Goal: Task Accomplishment & Management: Manage account settings

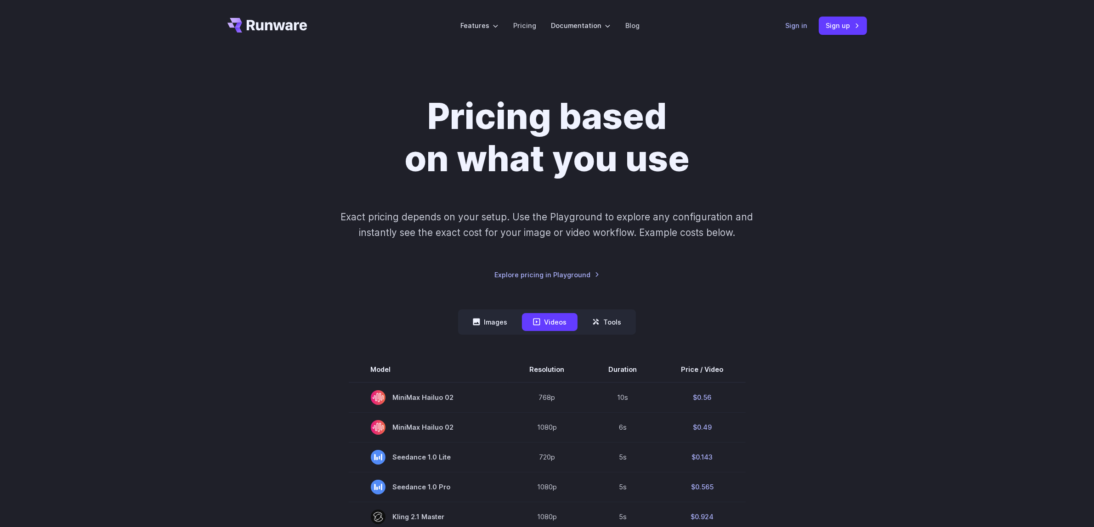
click at [799, 26] on link "Sign in" at bounding box center [797, 25] width 22 height 11
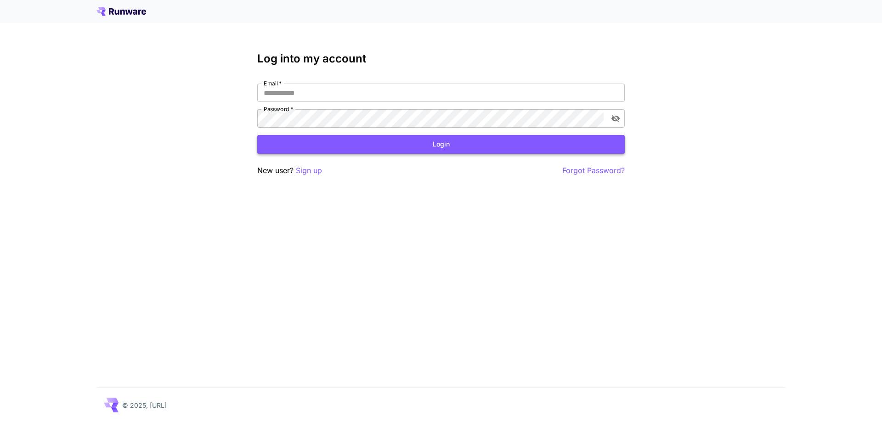
type input "**********"
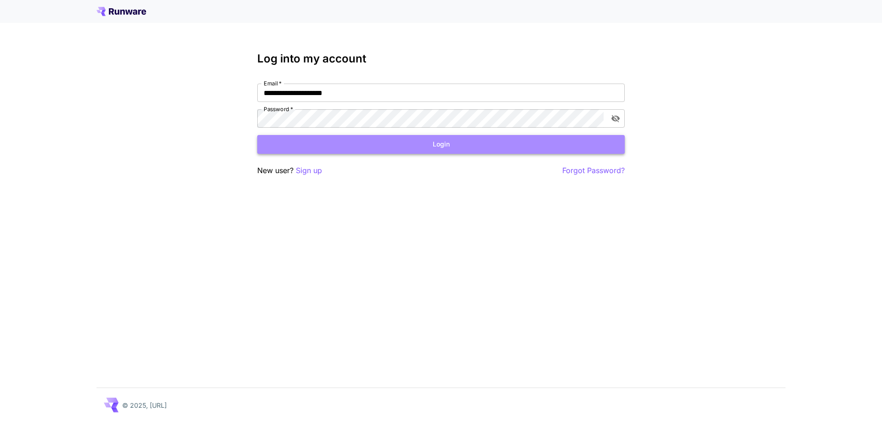
click at [406, 140] on button "Login" at bounding box center [441, 144] width 368 height 19
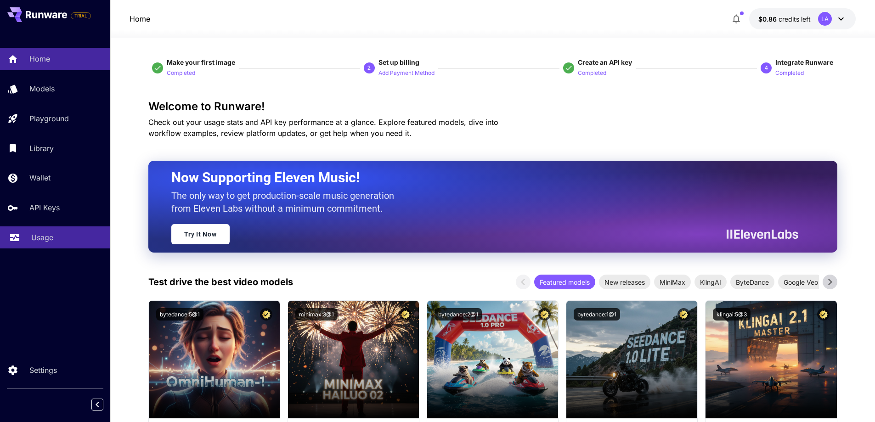
click at [54, 234] on div "Usage" at bounding box center [67, 237] width 72 height 11
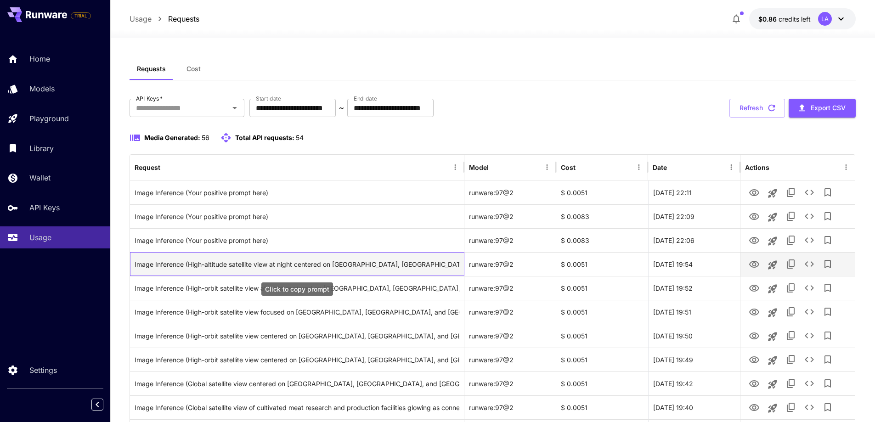
click at [368, 263] on div "Image Inference (High-altitude satellite view at night centered on [GEOGRAPHIC_…" at bounding box center [297, 264] width 325 height 23
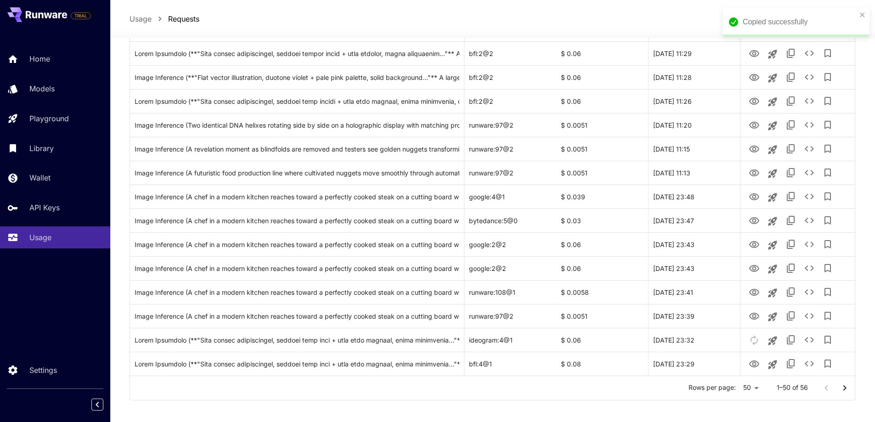
scroll to position [1005, 0]
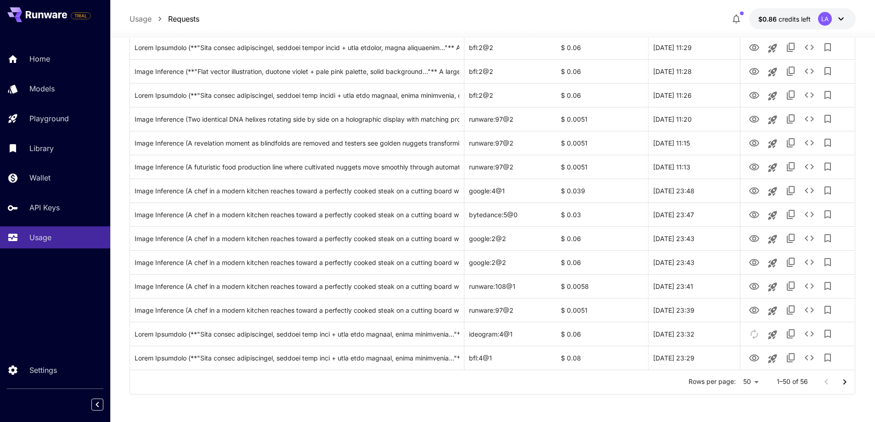
click at [845, 386] on icon "Go to next page" at bounding box center [844, 382] width 11 height 11
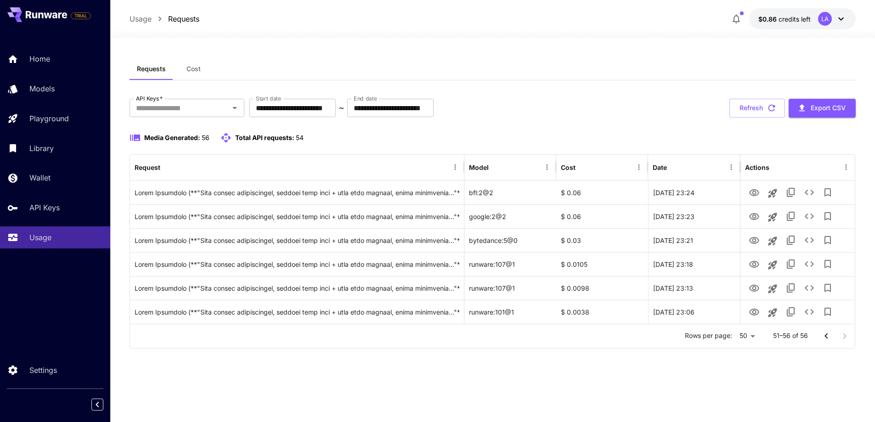
scroll to position [0, 0]
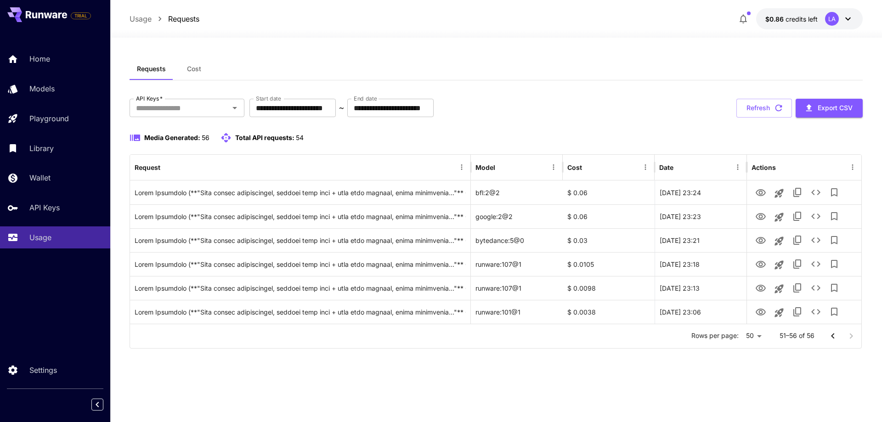
click at [830, 340] on icon "Go to previous page" at bounding box center [833, 336] width 11 height 11
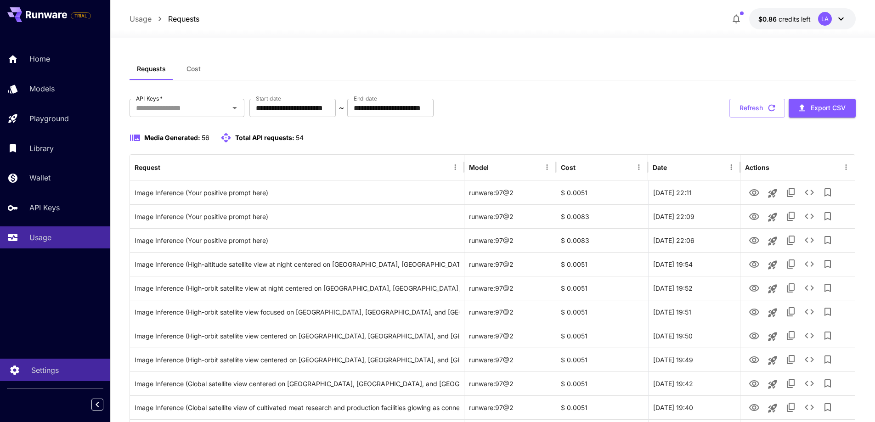
click at [51, 372] on p "Settings" at bounding box center [45, 370] width 28 height 11
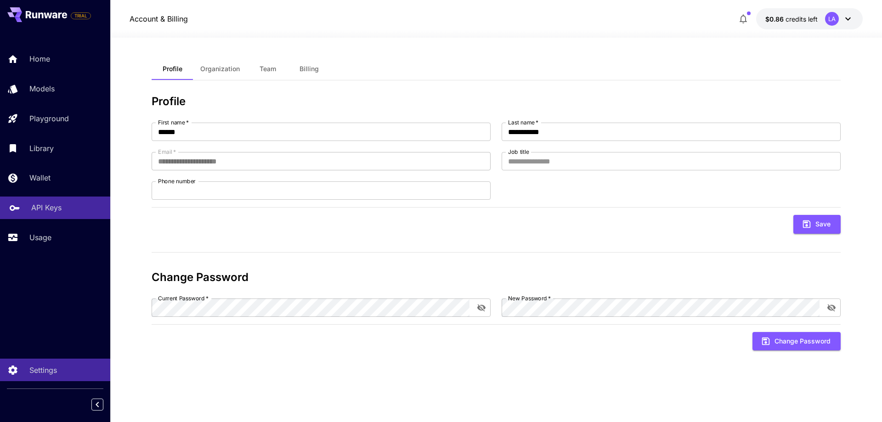
click at [49, 211] on p "API Keys" at bounding box center [46, 207] width 30 height 11
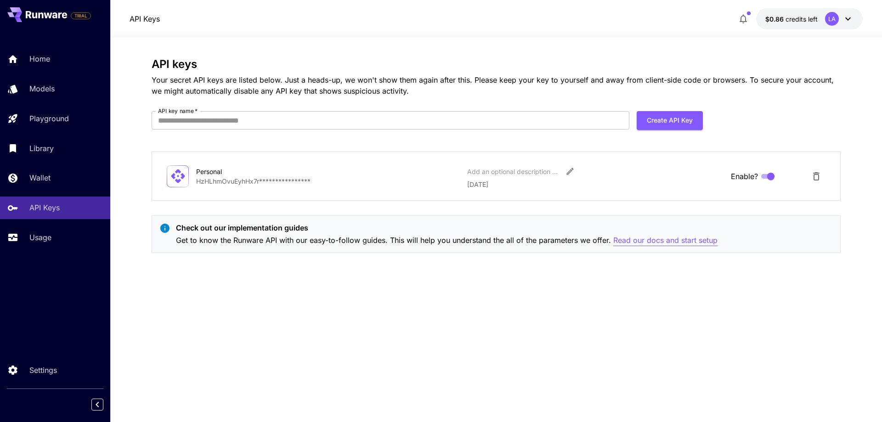
click at [668, 243] on p "Read our docs and start setup" at bounding box center [665, 240] width 104 height 11
click at [62, 234] on div "Usage" at bounding box center [67, 237] width 72 height 11
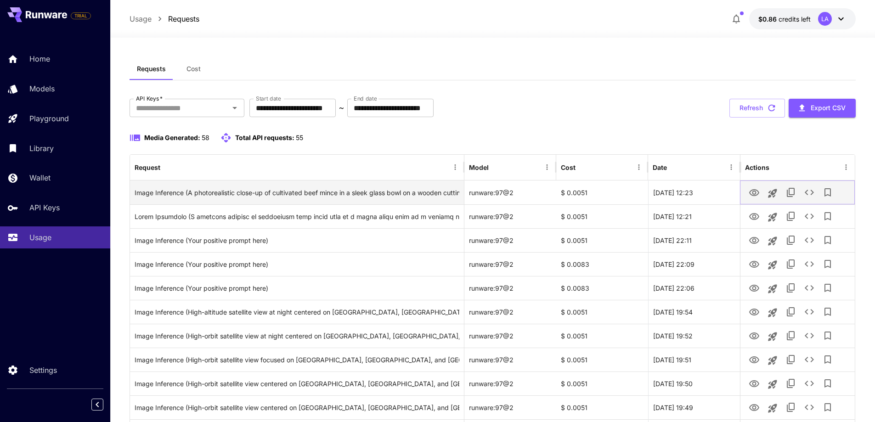
click at [756, 193] on icon "View" at bounding box center [754, 192] width 10 height 7
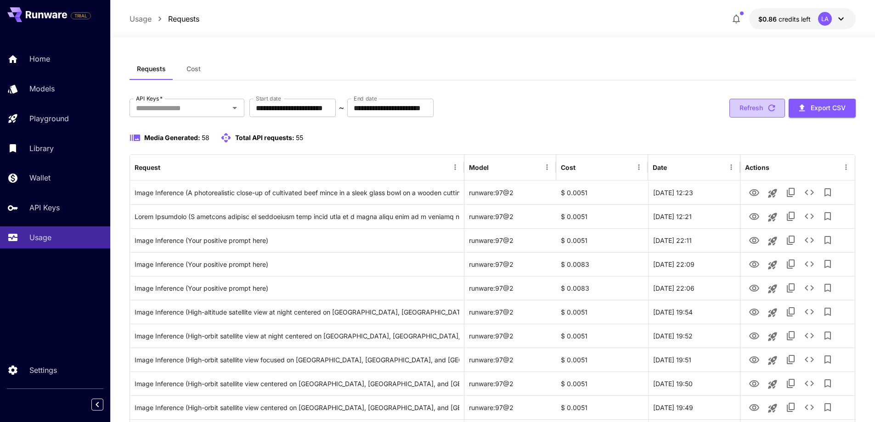
click at [748, 106] on button "Refresh" at bounding box center [758, 108] width 56 height 19
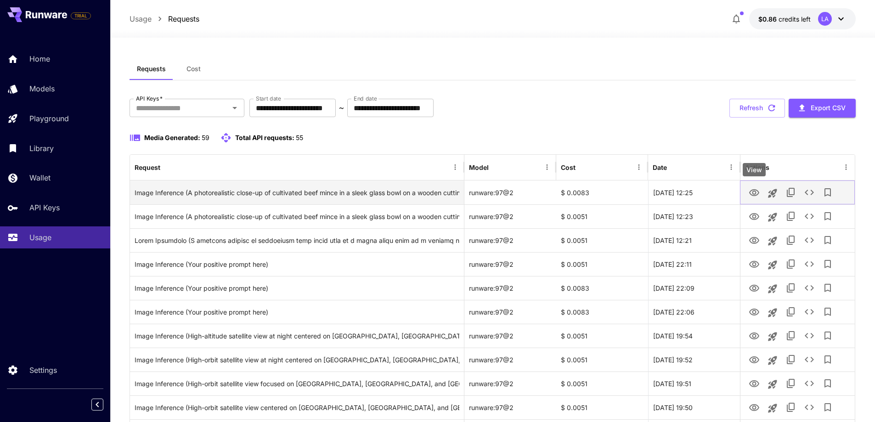
click at [752, 198] on icon "View" at bounding box center [754, 192] width 11 height 11
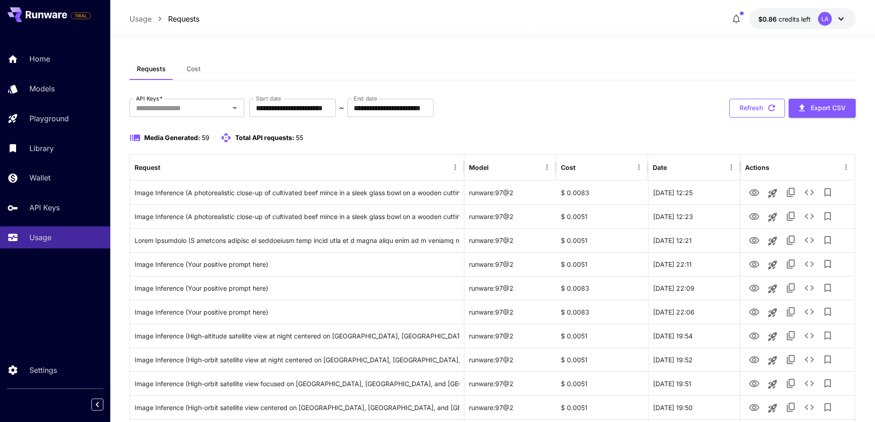
click at [762, 104] on button "Refresh" at bounding box center [758, 108] width 56 height 19
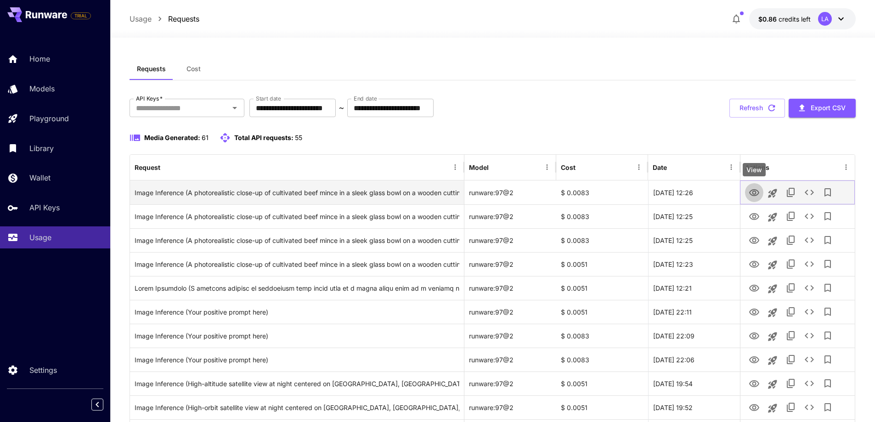
click at [750, 193] on icon "View" at bounding box center [754, 192] width 10 height 7
click at [810, 197] on icon "See details" at bounding box center [809, 192] width 11 height 11
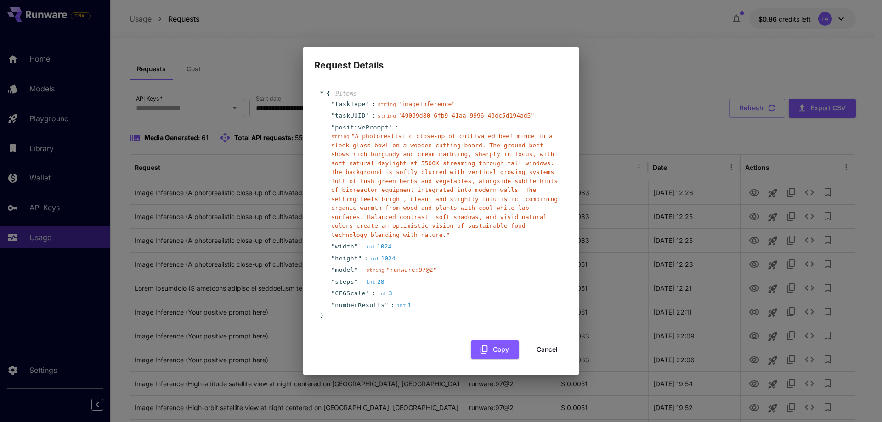
click at [544, 344] on button "Cancel" at bounding box center [547, 349] width 41 height 19
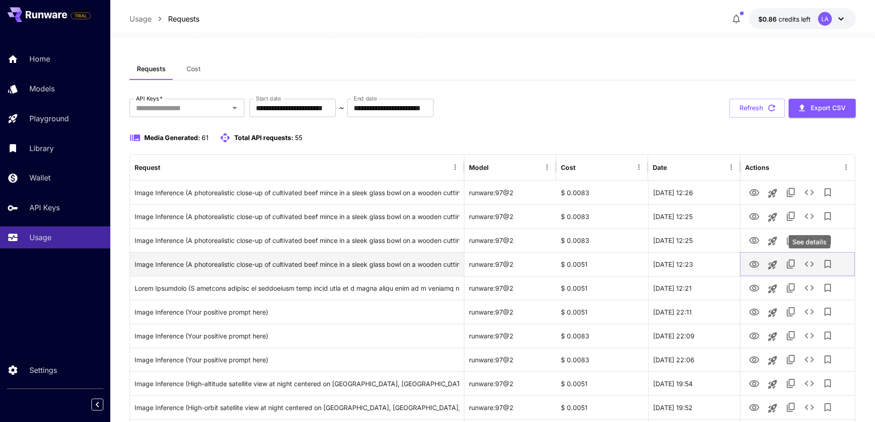
click at [811, 266] on icon "See details" at bounding box center [809, 264] width 11 height 11
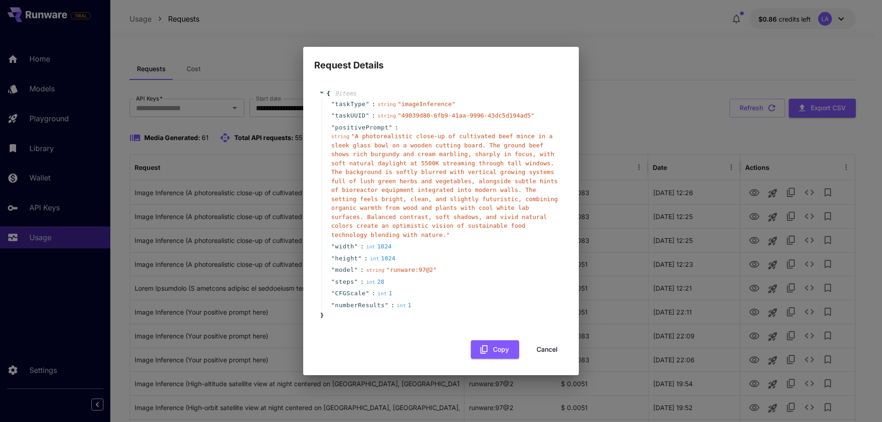
click at [534, 345] on button "Cancel" at bounding box center [547, 349] width 41 height 19
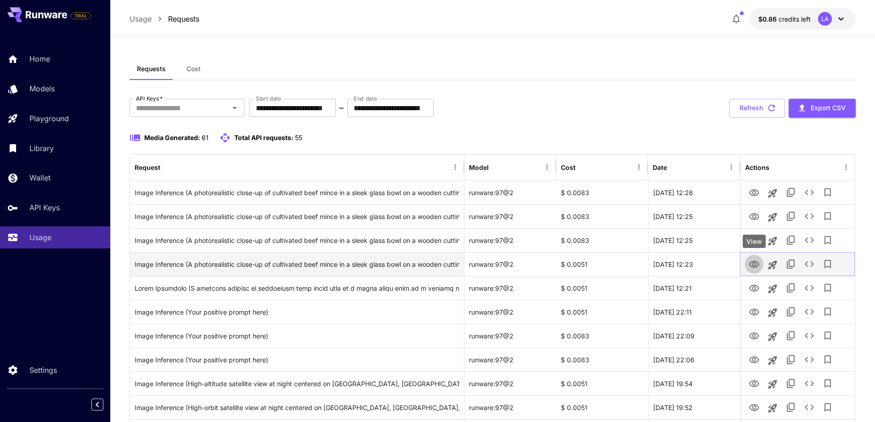
click at [754, 267] on icon "View" at bounding box center [754, 264] width 10 height 7
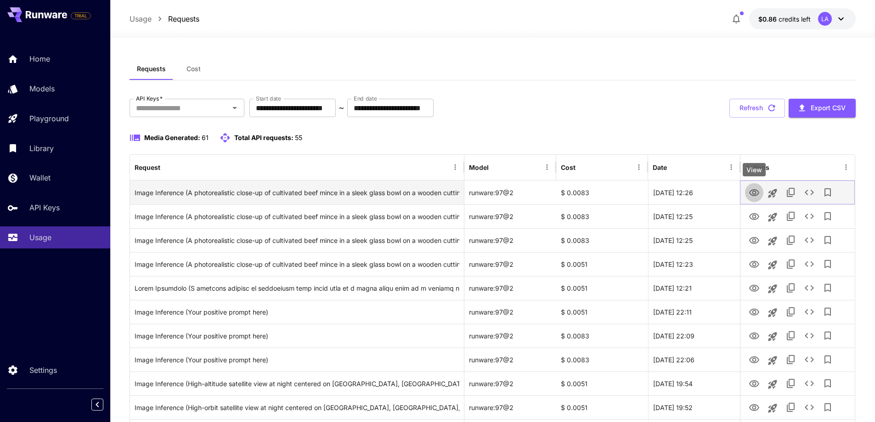
click at [754, 198] on icon "View" at bounding box center [754, 192] width 11 height 11
click at [811, 193] on icon "See details" at bounding box center [809, 192] width 11 height 11
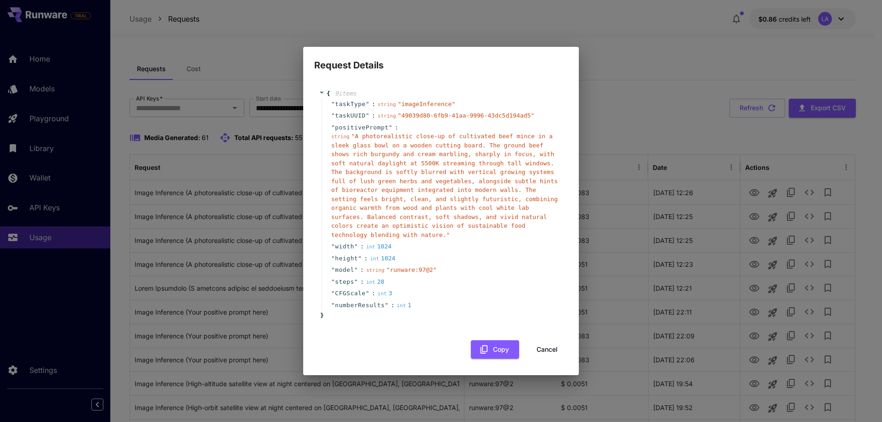
click at [540, 344] on button "Cancel" at bounding box center [547, 349] width 41 height 19
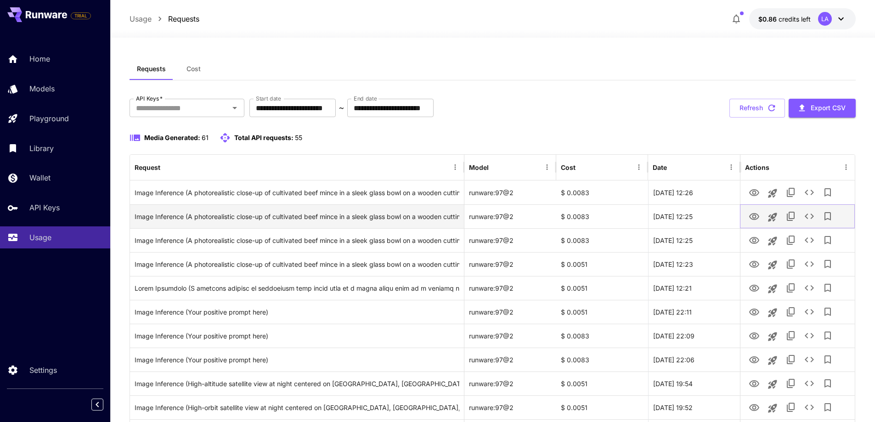
click at [752, 220] on icon "View" at bounding box center [754, 216] width 11 height 11
